Goal: Information Seeking & Learning: Check status

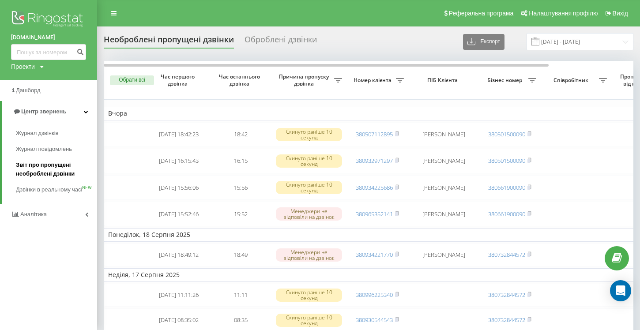
click at [30, 171] on span "Звіт про пропущені необроблені дзвінки" at bounding box center [54, 170] width 77 height 18
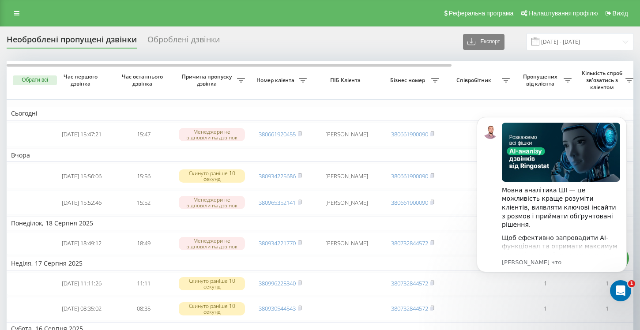
click at [192, 40] on div "Оброблені дзвінки" at bounding box center [183, 42] width 72 height 14
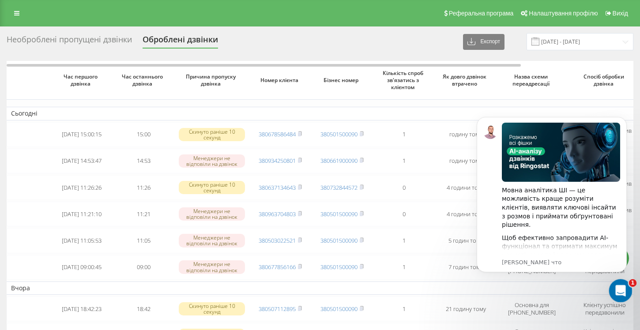
click at [620, 283] on icon "Открыть службу сообщений Intercom" at bounding box center [619, 289] width 15 height 15
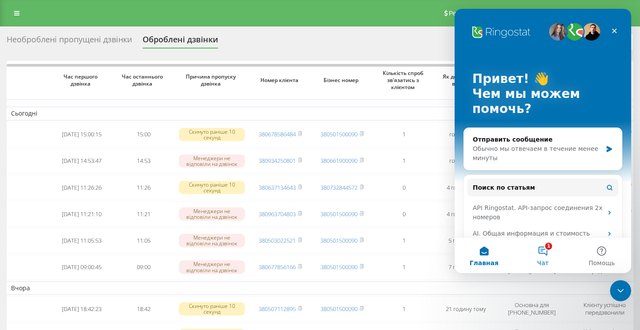
click at [543, 250] on button "1 Чат" at bounding box center [542, 255] width 59 height 35
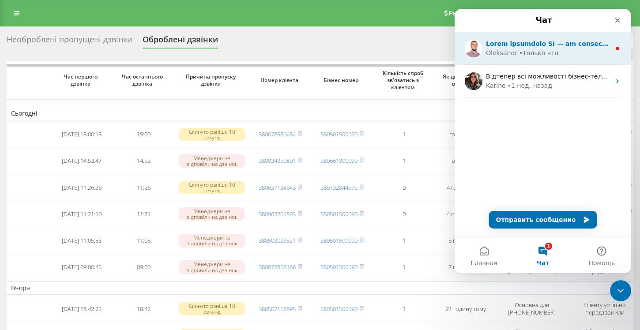
click at [570, 49] on div "Oleksandr • Только что" at bounding box center [548, 53] width 124 height 9
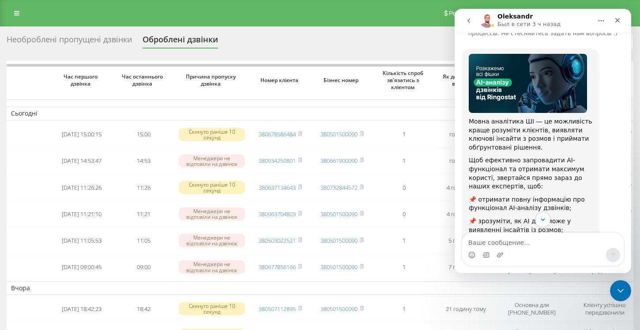
scroll to position [36, 0]
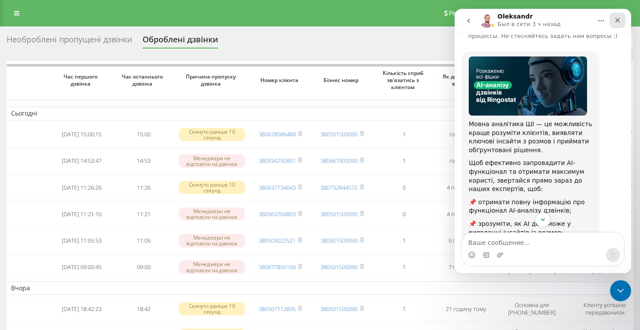
click at [617, 23] on icon "Закрыть" at bounding box center [617, 20] width 7 height 7
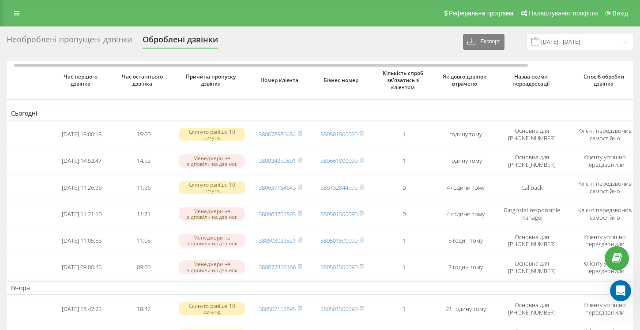
scroll to position [0, 4]
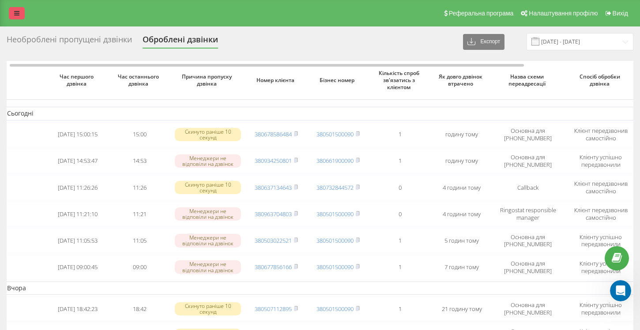
click at [18, 15] on icon at bounding box center [16, 13] width 5 height 6
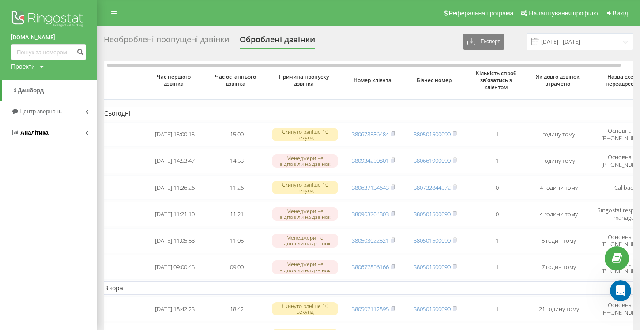
click at [88, 134] on icon at bounding box center [86, 133] width 3 height 4
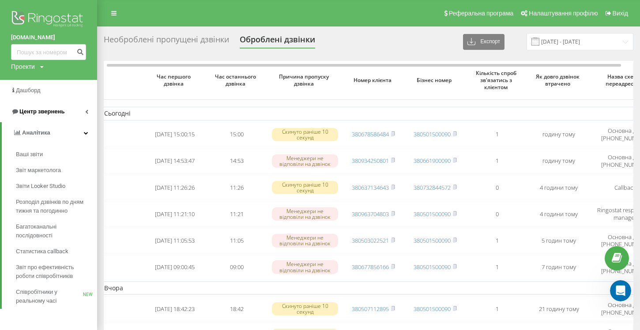
click at [88, 110] on link "Центр звернень" at bounding box center [48, 111] width 97 height 21
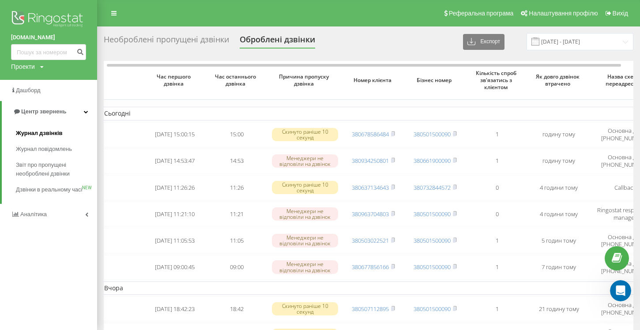
click at [40, 135] on span "Журнал дзвінків" at bounding box center [39, 133] width 47 height 9
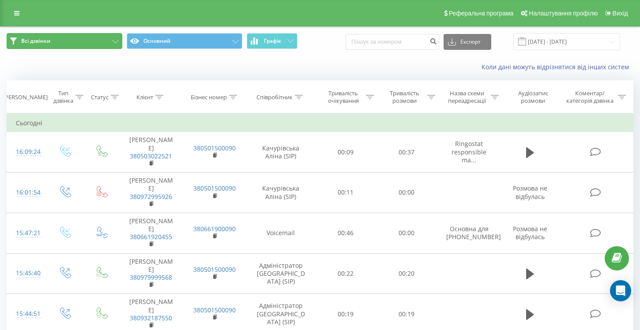
click at [114, 41] on icon at bounding box center [115, 42] width 7 height 4
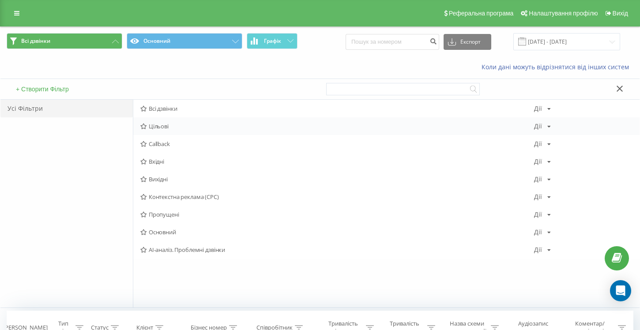
click at [547, 127] on icon at bounding box center [549, 126] width 4 height 5
click at [549, 127] on icon at bounding box center [549, 126] width 4 height 5
click at [144, 160] on icon at bounding box center [143, 162] width 7 height 6
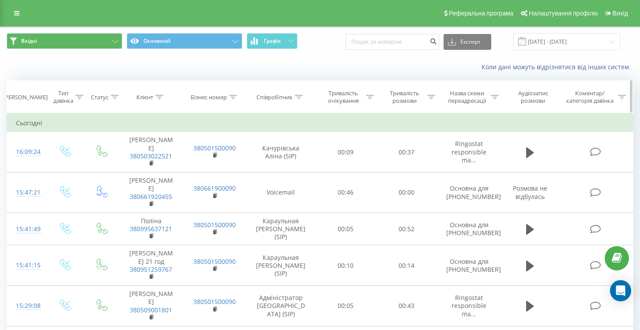
click at [301, 95] on icon at bounding box center [299, 97] width 8 height 4
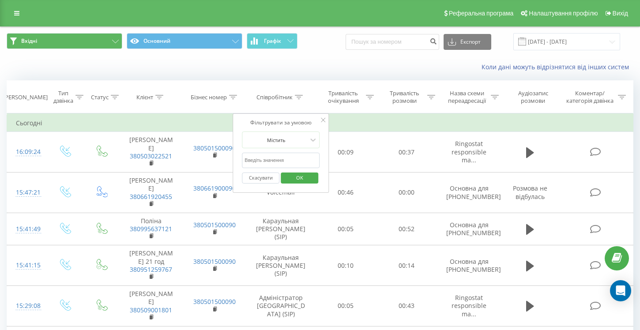
click at [269, 161] on input "text" at bounding box center [281, 160] width 78 height 15
type input "качурівська"
click at [298, 183] on span "OK" at bounding box center [299, 178] width 25 height 14
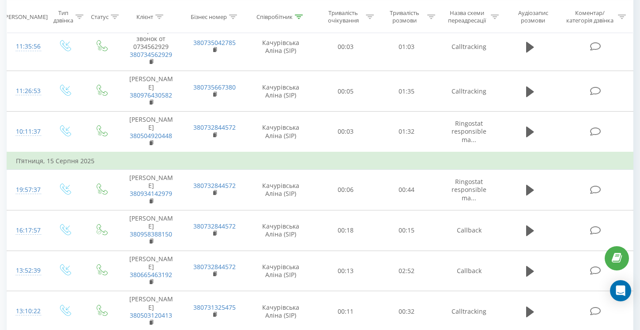
scroll to position [768, 0]
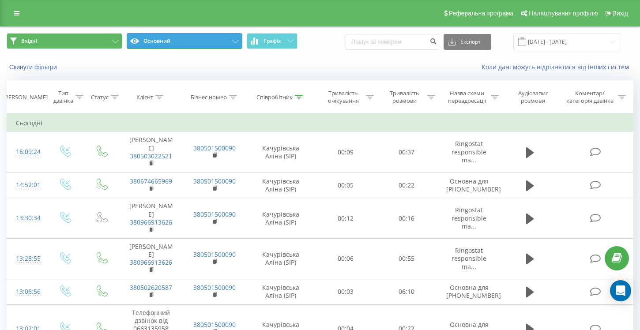
click at [236, 40] on icon at bounding box center [235, 42] width 7 height 4
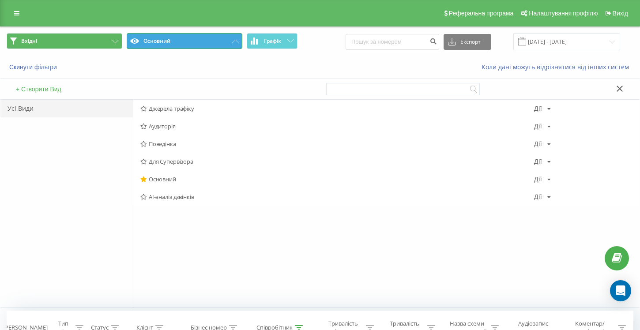
click at [236, 40] on icon at bounding box center [235, 42] width 7 height 4
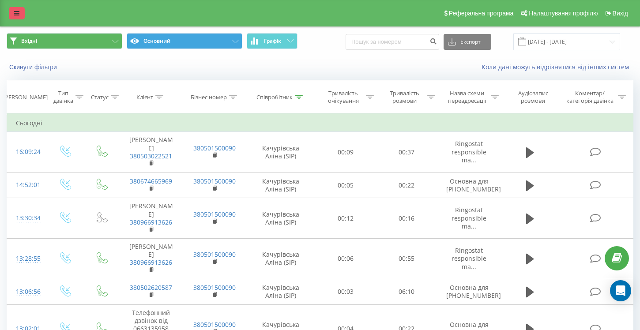
click at [15, 10] on icon at bounding box center [16, 13] width 5 height 6
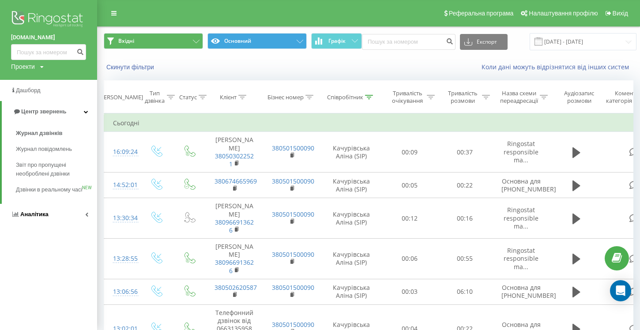
click at [87, 217] on icon at bounding box center [86, 214] width 3 height 4
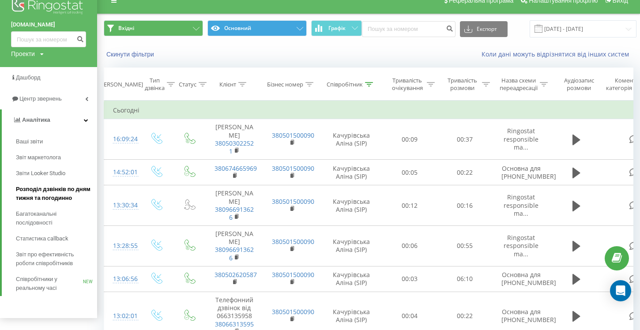
scroll to position [19, 0]
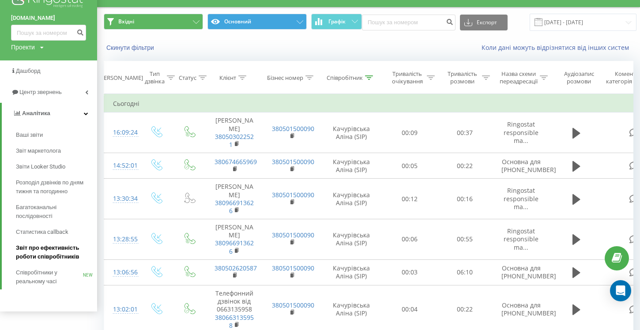
click at [44, 258] on span "Звіт про ефективність роботи співробітників" at bounding box center [54, 253] width 77 height 18
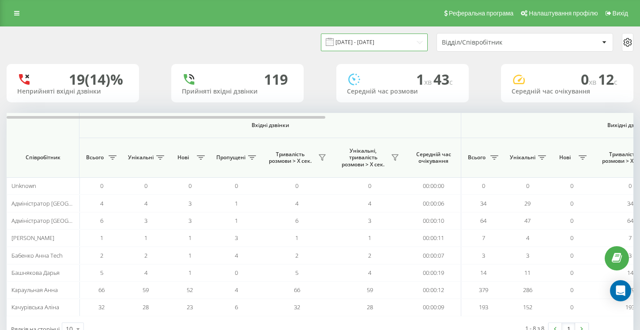
click at [410, 43] on input "[DATE] - [DATE]" at bounding box center [374, 42] width 107 height 17
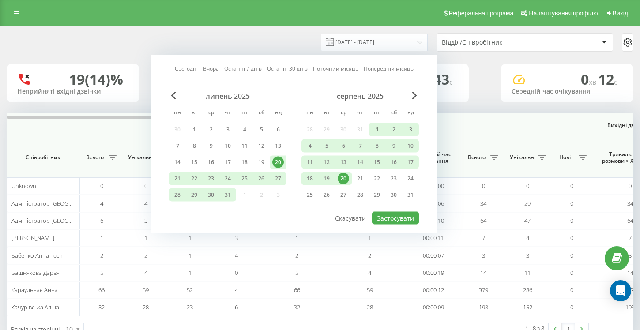
click at [375, 132] on div "1" at bounding box center [376, 129] width 11 height 11
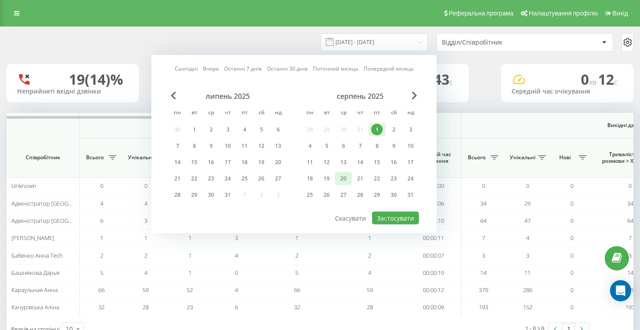
click at [345, 181] on div "20" at bounding box center [343, 178] width 11 height 11
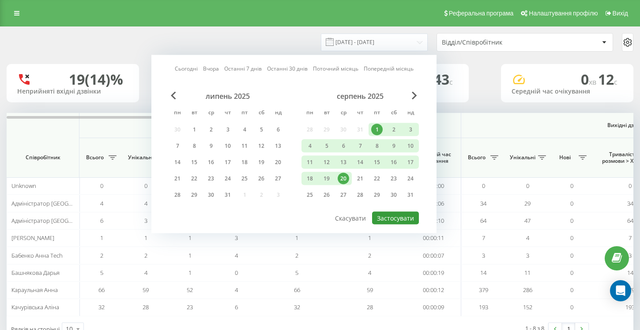
click at [393, 216] on button "Застосувати" at bounding box center [395, 218] width 47 height 13
type input "01.08.2025 - 20.08.2025"
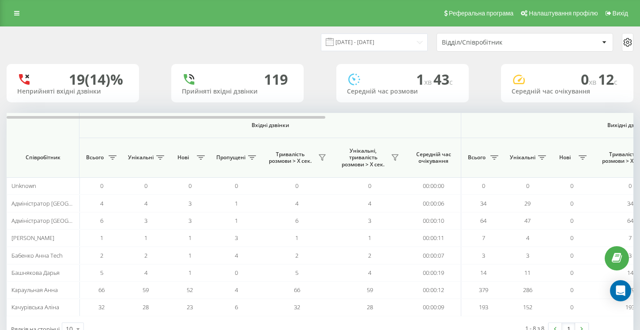
click at [602, 43] on icon at bounding box center [604, 42] width 4 height 3
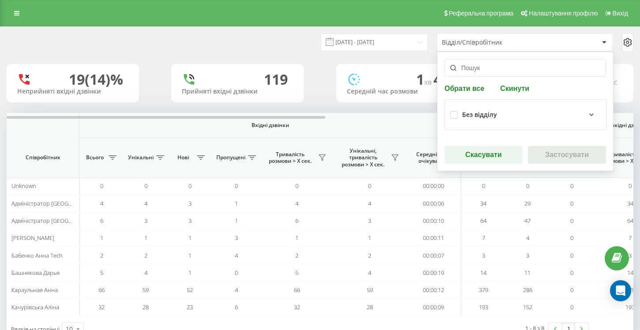
click at [539, 68] on input "text" at bounding box center [525, 68] width 162 height 18
click at [528, 120] on div "Без відділу" at bounding box center [531, 114] width 139 height 11
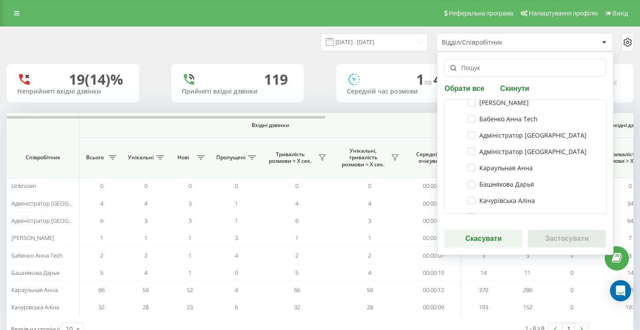
scroll to position [33, 0]
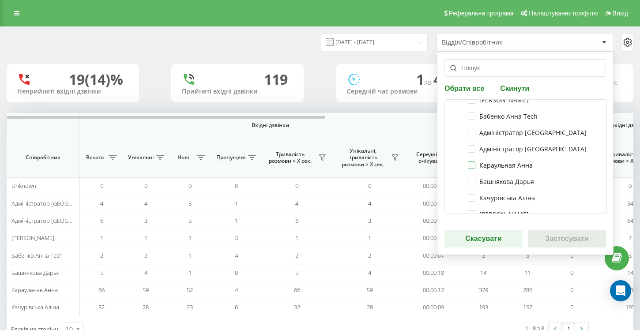
click at [475, 167] on label "Караульная Анна" at bounding box center [500, 166] width 65 height 8
checkbox input "true"
click at [548, 237] on button "Застосувати" at bounding box center [567, 239] width 78 height 18
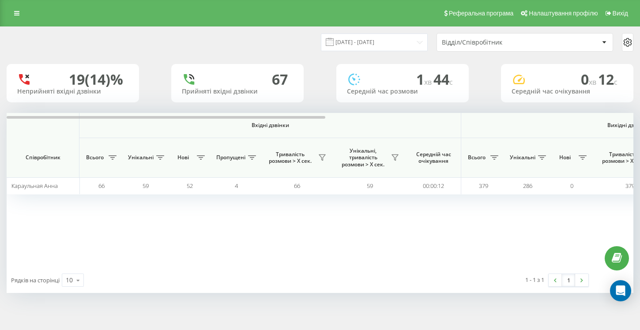
click at [474, 44] on div "Відділ/Співробітник" at bounding box center [494, 43] width 105 height 8
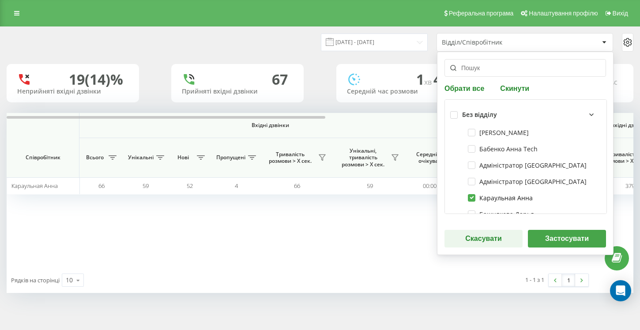
click at [471, 199] on label "Караульная Анна" at bounding box center [500, 198] width 65 height 8
checkbox input "false"
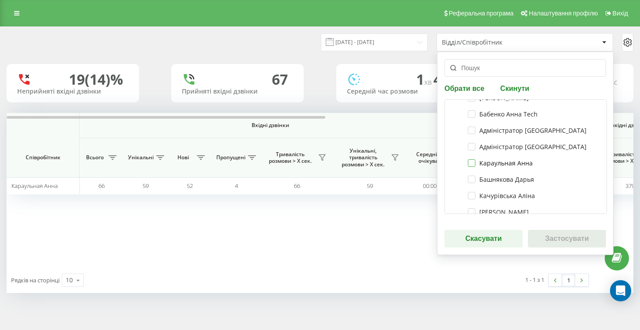
scroll to position [37, 0]
click at [471, 199] on div "Качурівська Аліна" at bounding box center [525, 194] width 151 height 16
click at [471, 194] on label "Качурівська Аліна" at bounding box center [501, 194] width 67 height 8
checkbox input "true"
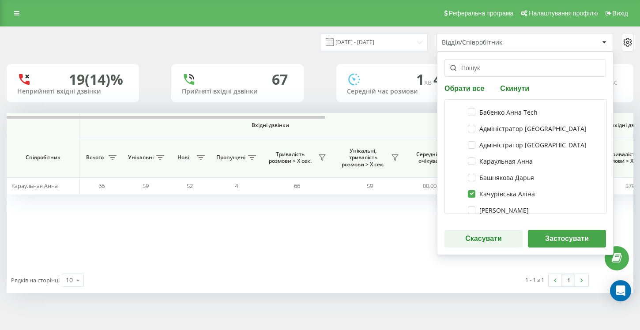
click at [559, 237] on button "Застосувати" at bounding box center [567, 239] width 78 height 18
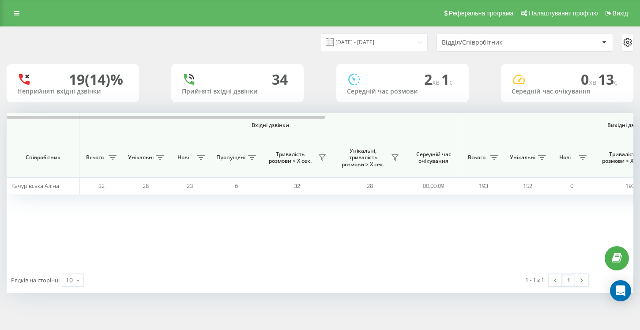
click at [603, 45] on div at bounding box center [604, 42] width 10 height 11
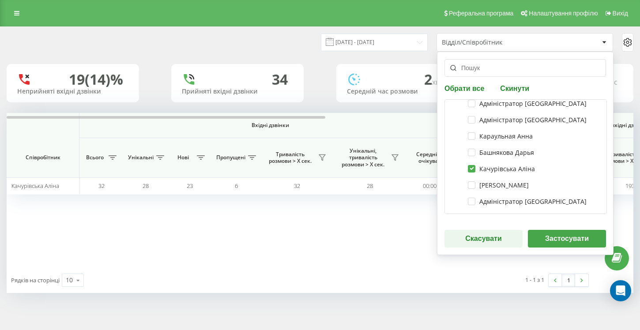
scroll to position [63, 0]
click at [474, 168] on label "Качурівська Аліна" at bounding box center [501, 168] width 67 height 8
checkbox input "false"
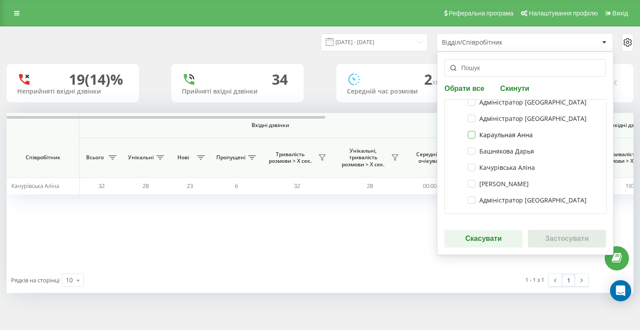
click at [474, 137] on label "Караульная Анна" at bounding box center [500, 135] width 65 height 8
checkbox input "true"
click at [562, 236] on button "Застосувати" at bounding box center [567, 239] width 78 height 18
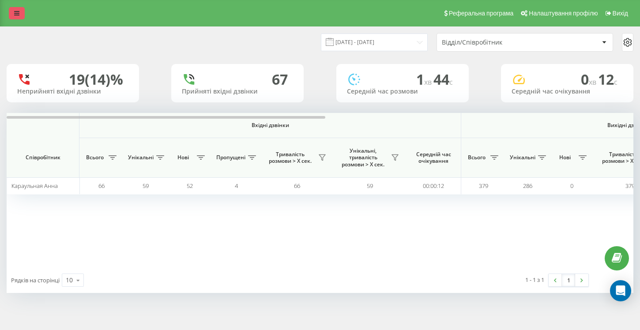
click at [16, 16] on icon at bounding box center [16, 13] width 5 height 6
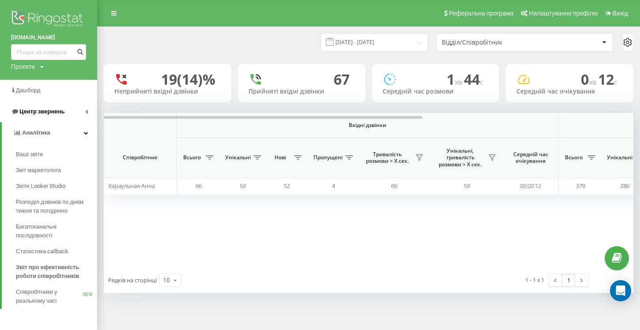
click at [87, 111] on icon at bounding box center [86, 111] width 3 height 4
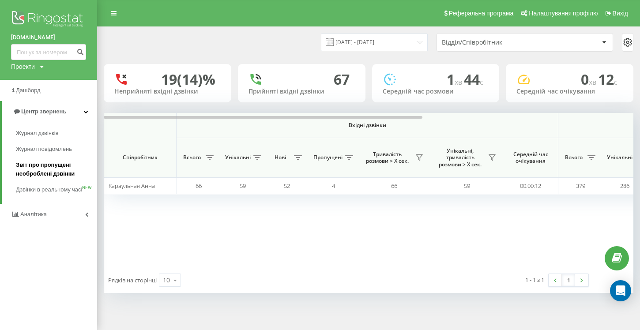
click at [49, 173] on span "Звіт про пропущені необроблені дзвінки" at bounding box center [54, 170] width 77 height 18
